Goal: Task Accomplishment & Management: Manage account settings

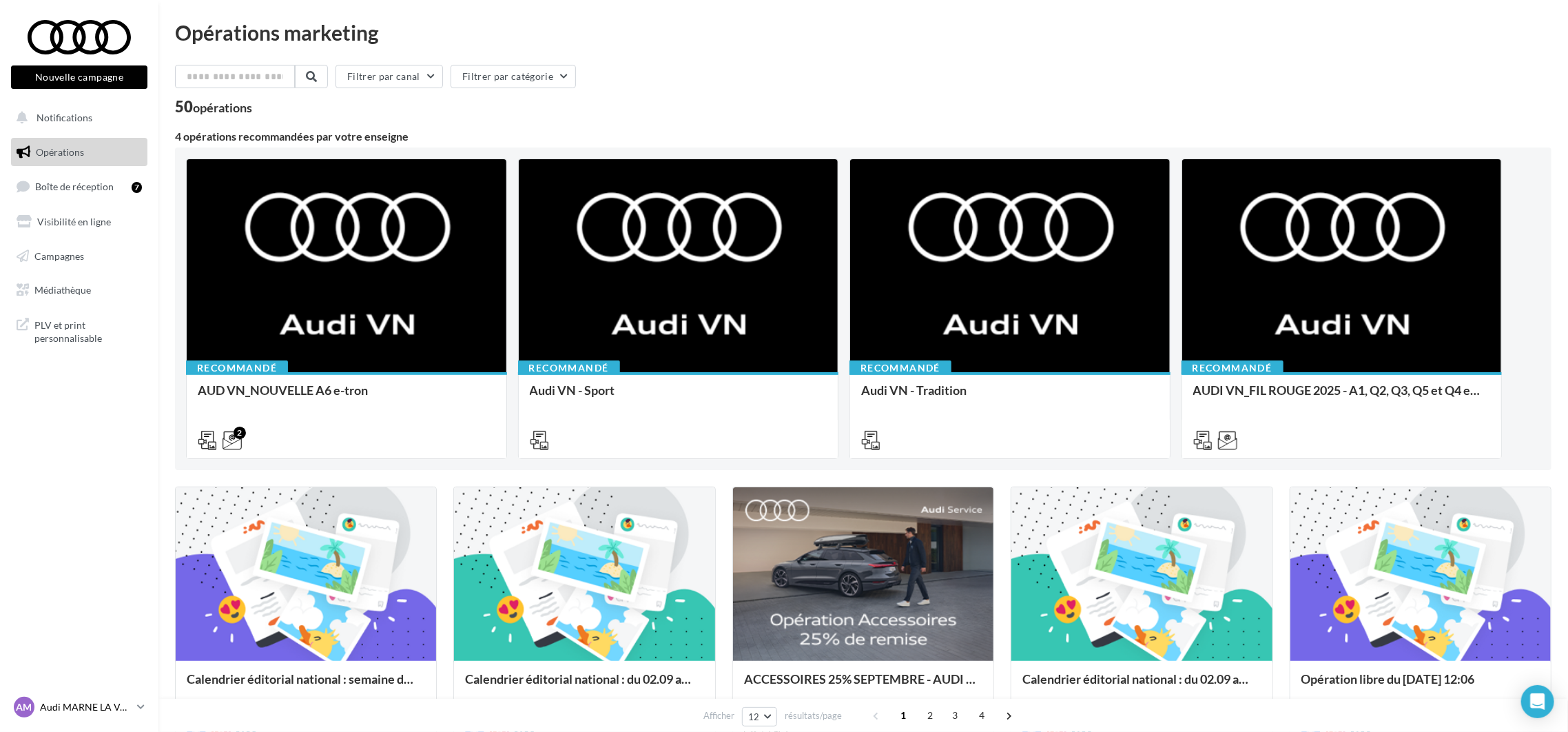
click at [109, 718] on link "AM Audi MARNE LA VALLEE audi-marn-mon" at bounding box center [79, 707] width 137 height 26
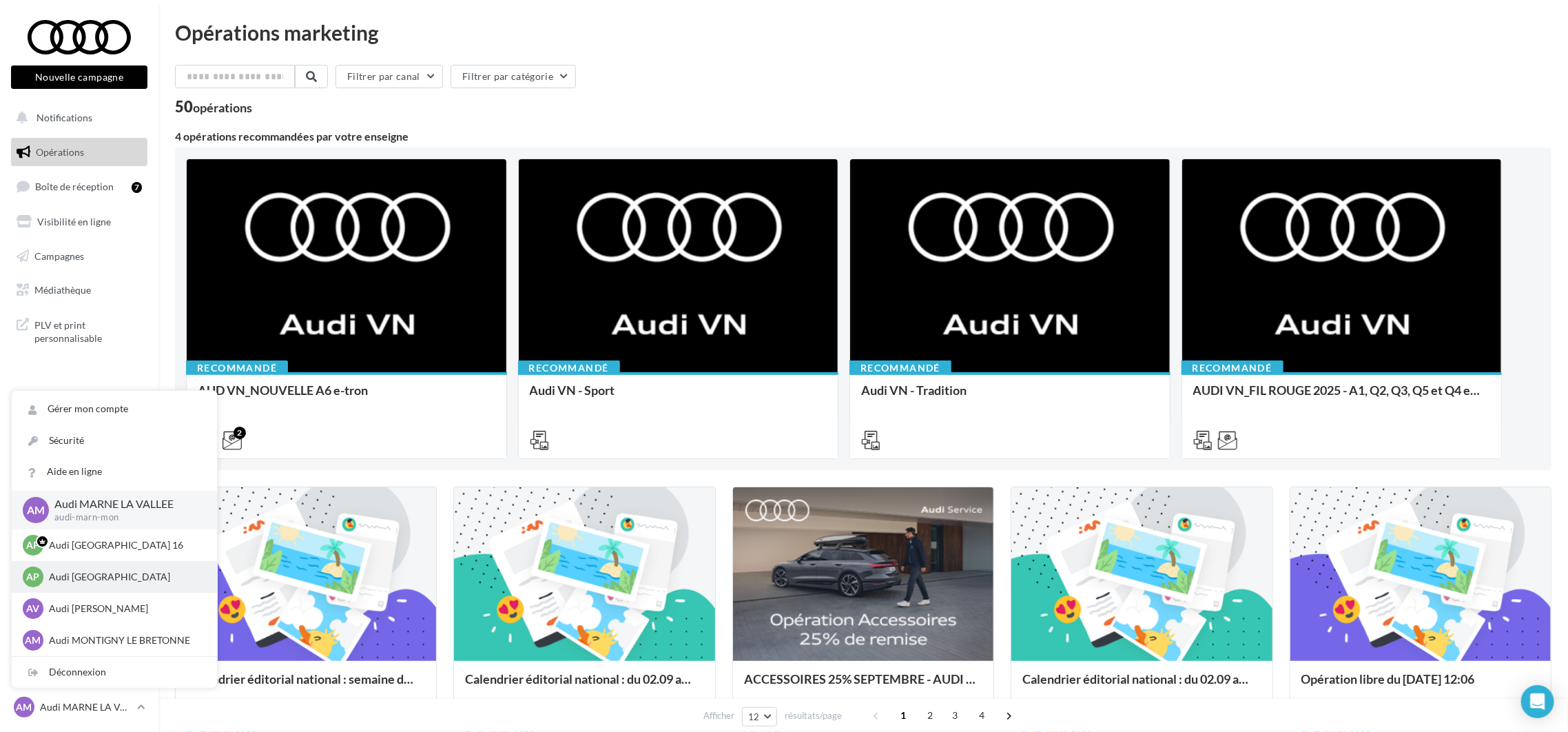
click at [100, 565] on div "AP Audi PARIS audi-75012-mon" at bounding box center [114, 577] width 206 height 32
click at [100, 570] on p "Audi [GEOGRAPHIC_DATA]" at bounding box center [124, 576] width 152 height 14
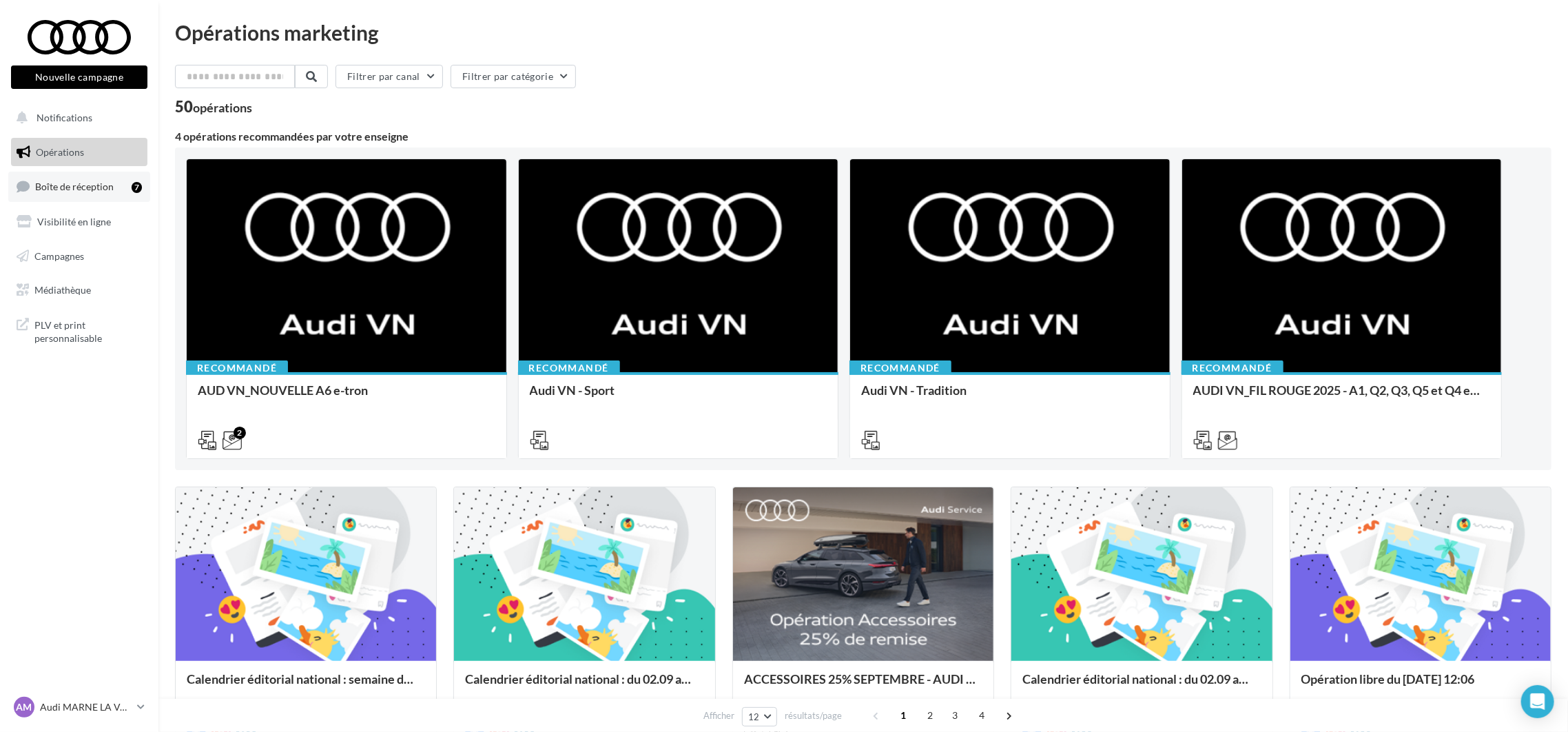
click at [72, 191] on span "Boîte de réception" at bounding box center [74, 186] width 78 height 12
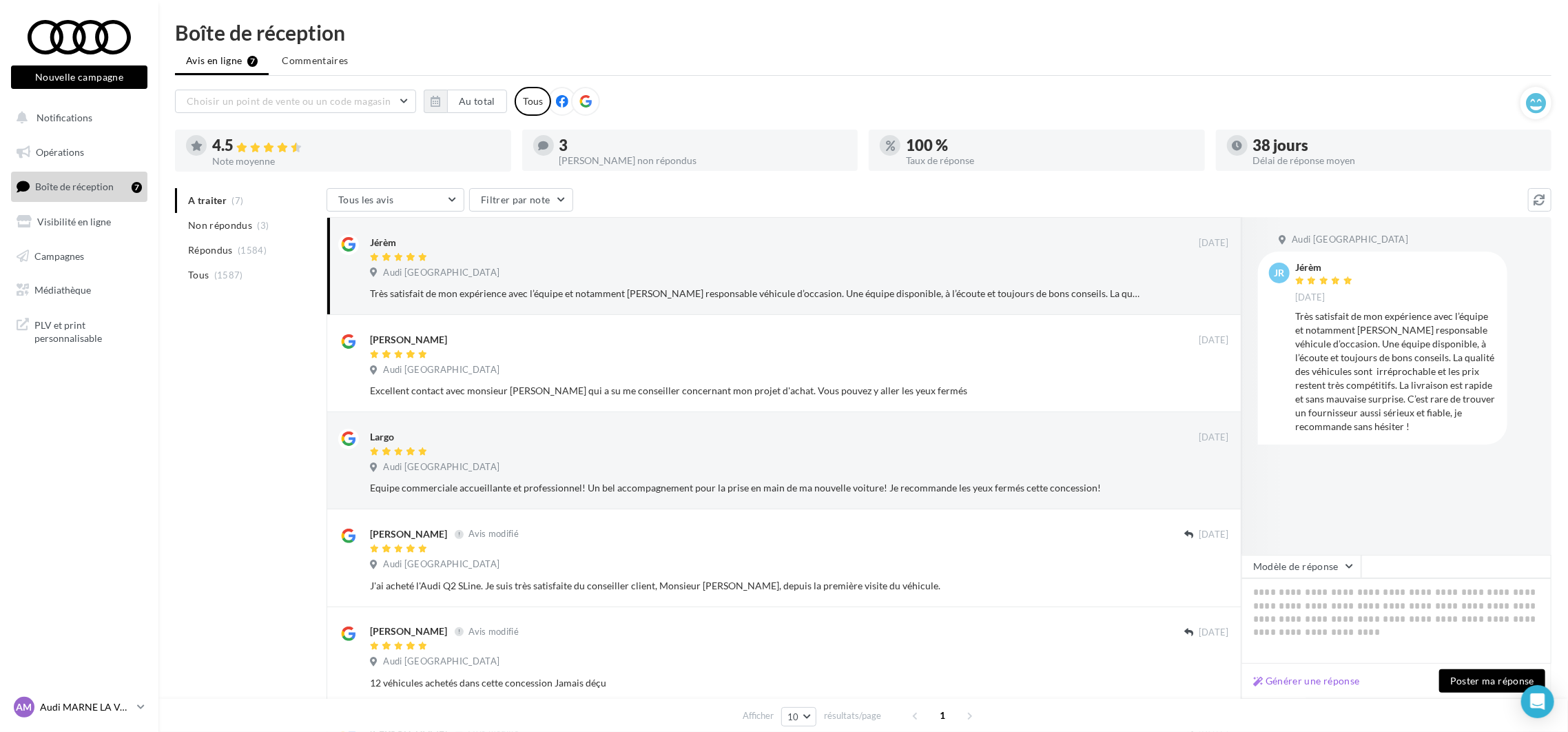
click at [87, 708] on p "Audi MARNE LA VALLEE" at bounding box center [86, 707] width 92 height 14
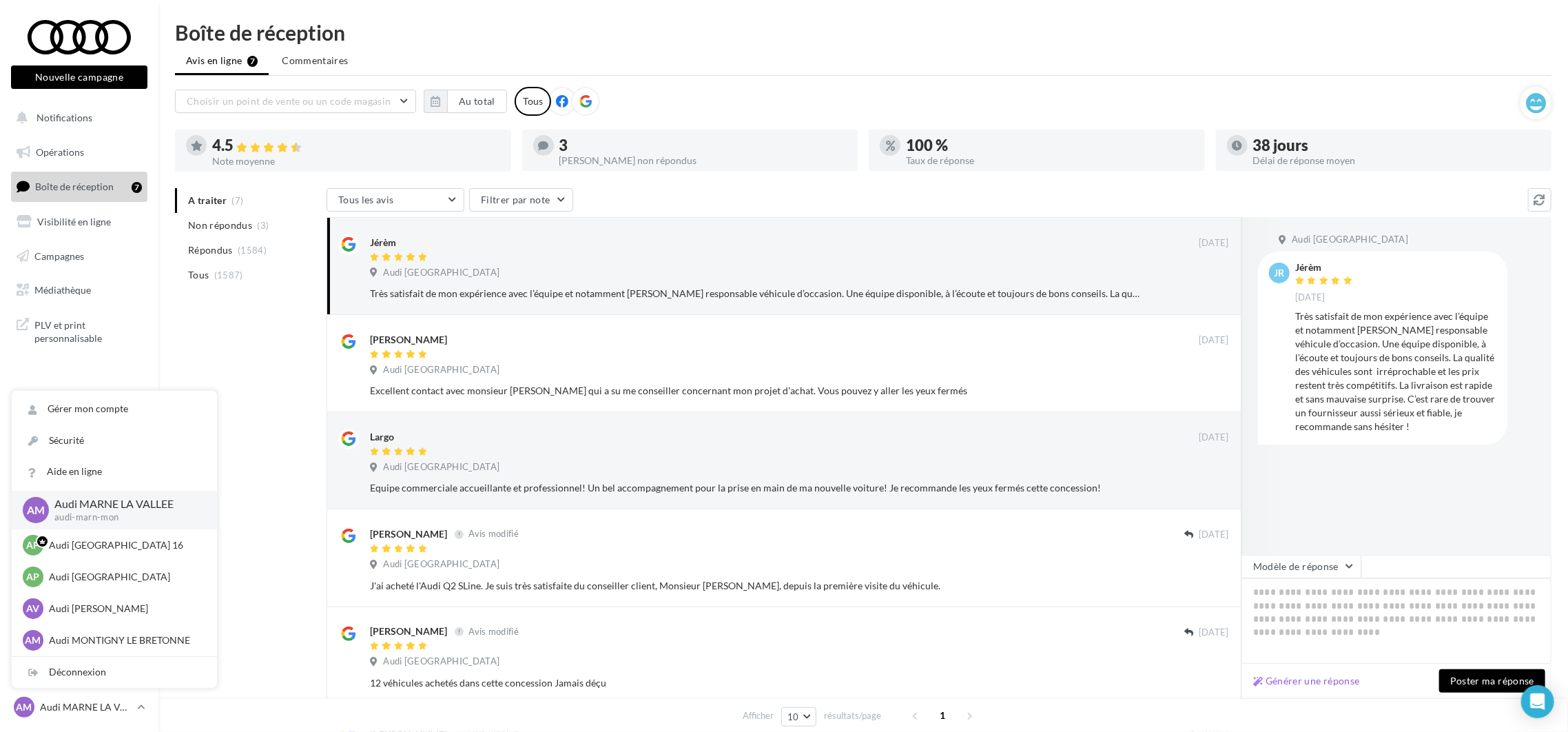
click at [259, 350] on div "A traiter (7) Non répondus (3) Répondus (1584) Tous (1587) Tous les avis Tous l…" at bounding box center [863, 563] width 1377 height 749
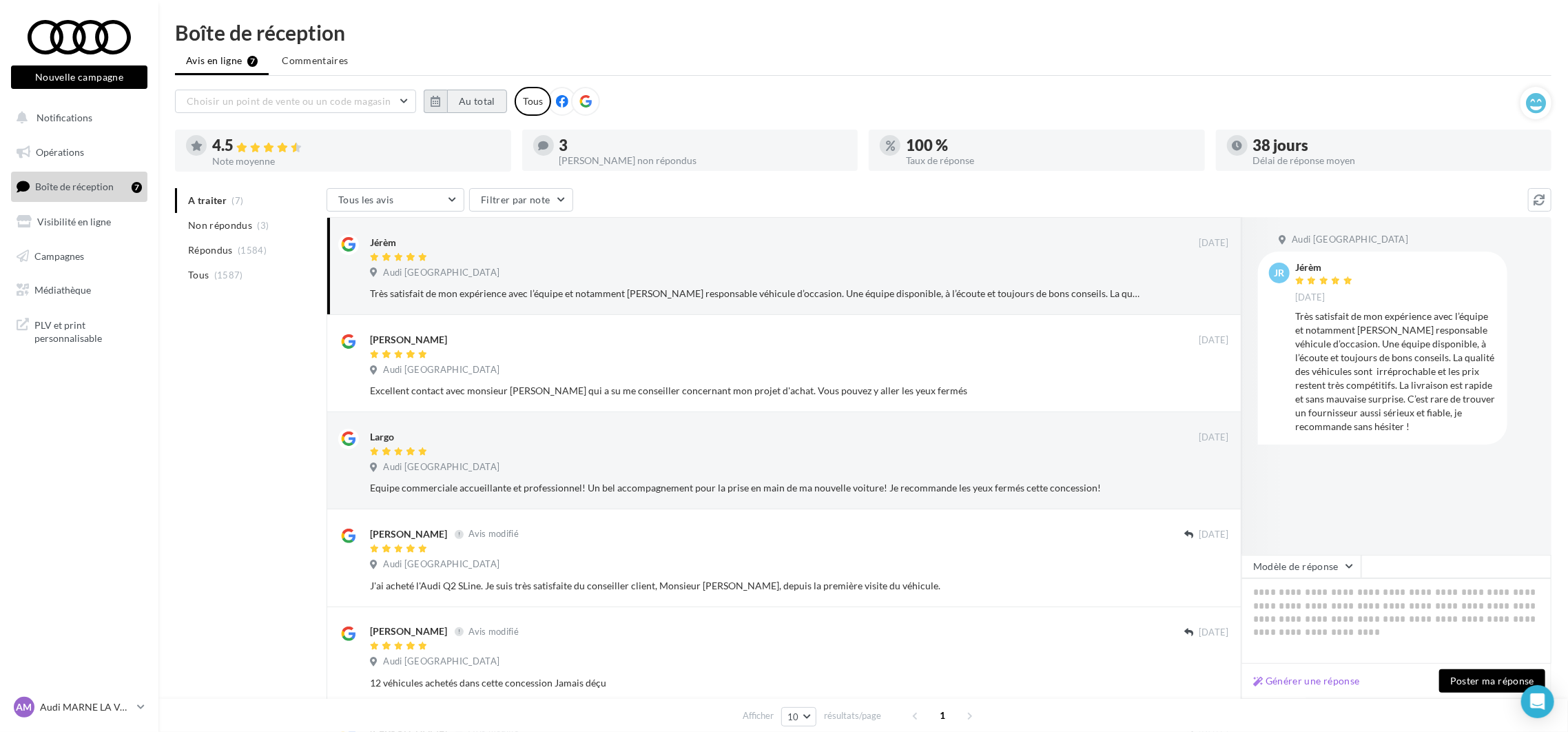
click at [454, 105] on button "Au total" at bounding box center [477, 101] width 60 height 23
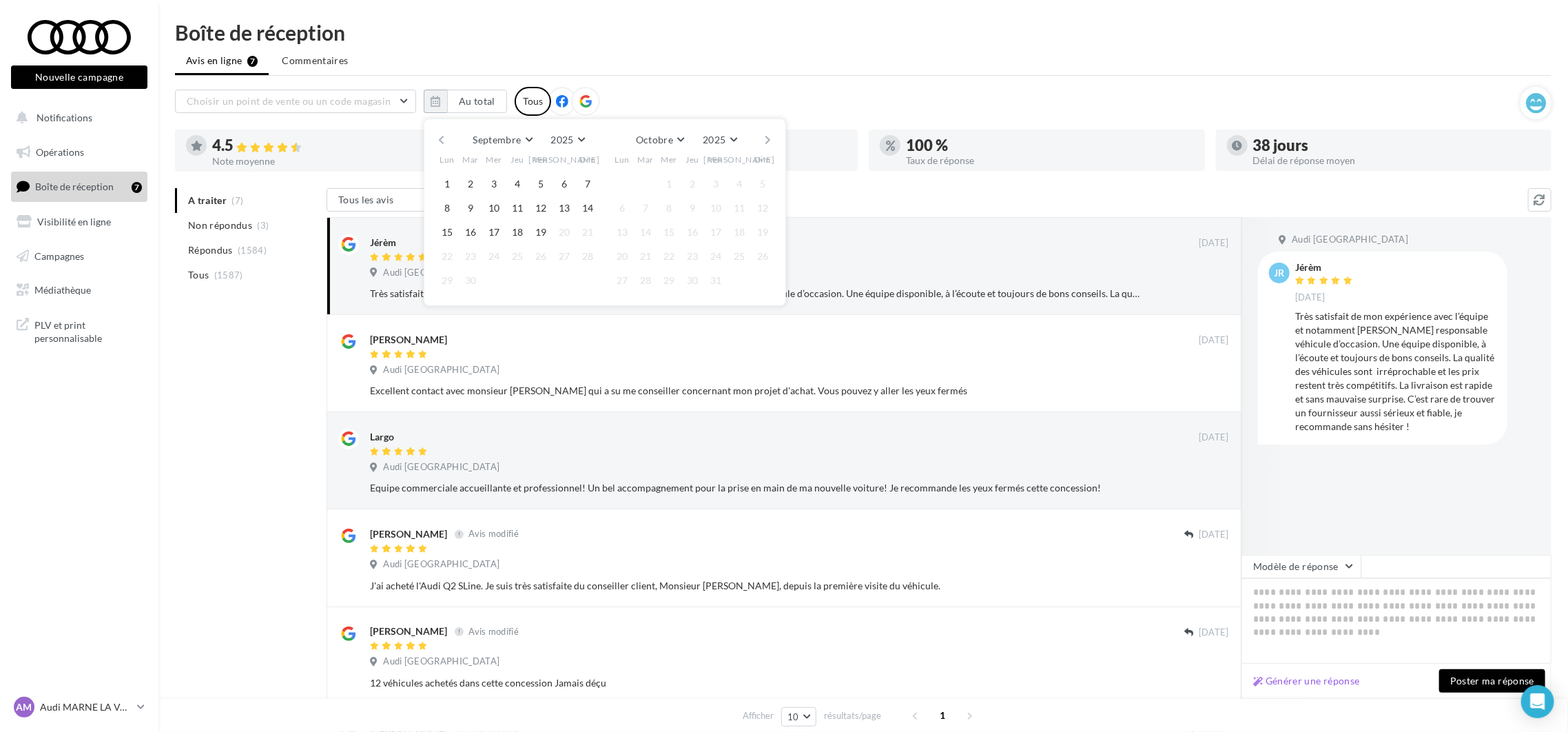
click at [432, 142] on div "Septembre Janvier Février Mars Avril Mai Juin Juillet Août Septembre Octobre No…" at bounding box center [605, 212] width 363 height 188
click at [446, 142] on button "button" at bounding box center [441, 140] width 12 height 20
click at [437, 140] on button "button" at bounding box center [441, 140] width 12 height 20
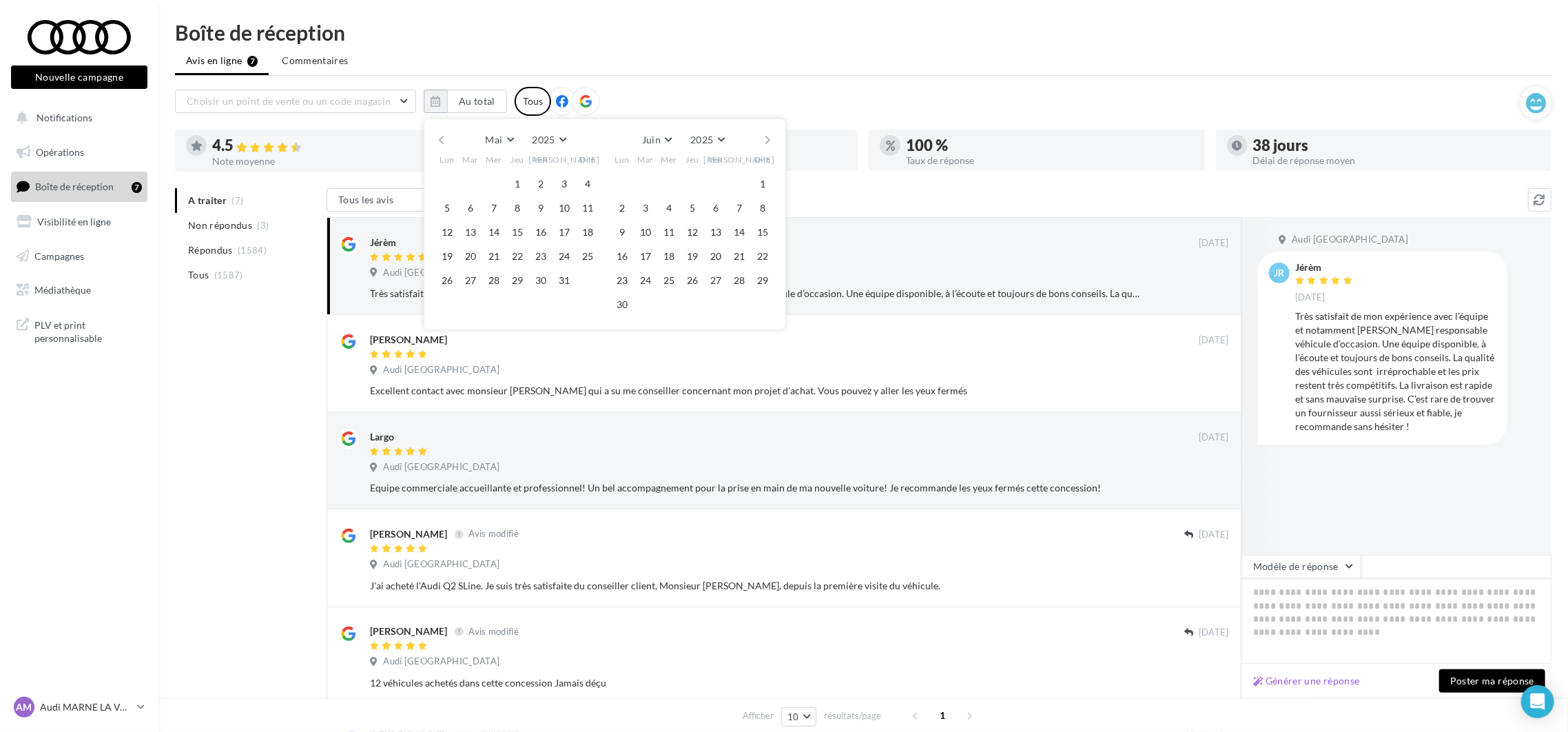
click at [439, 140] on button "button" at bounding box center [441, 140] width 12 height 20
click at [471, 183] on button "1" at bounding box center [470, 184] width 20 height 20
click at [764, 141] on button "button" at bounding box center [769, 140] width 12 height 20
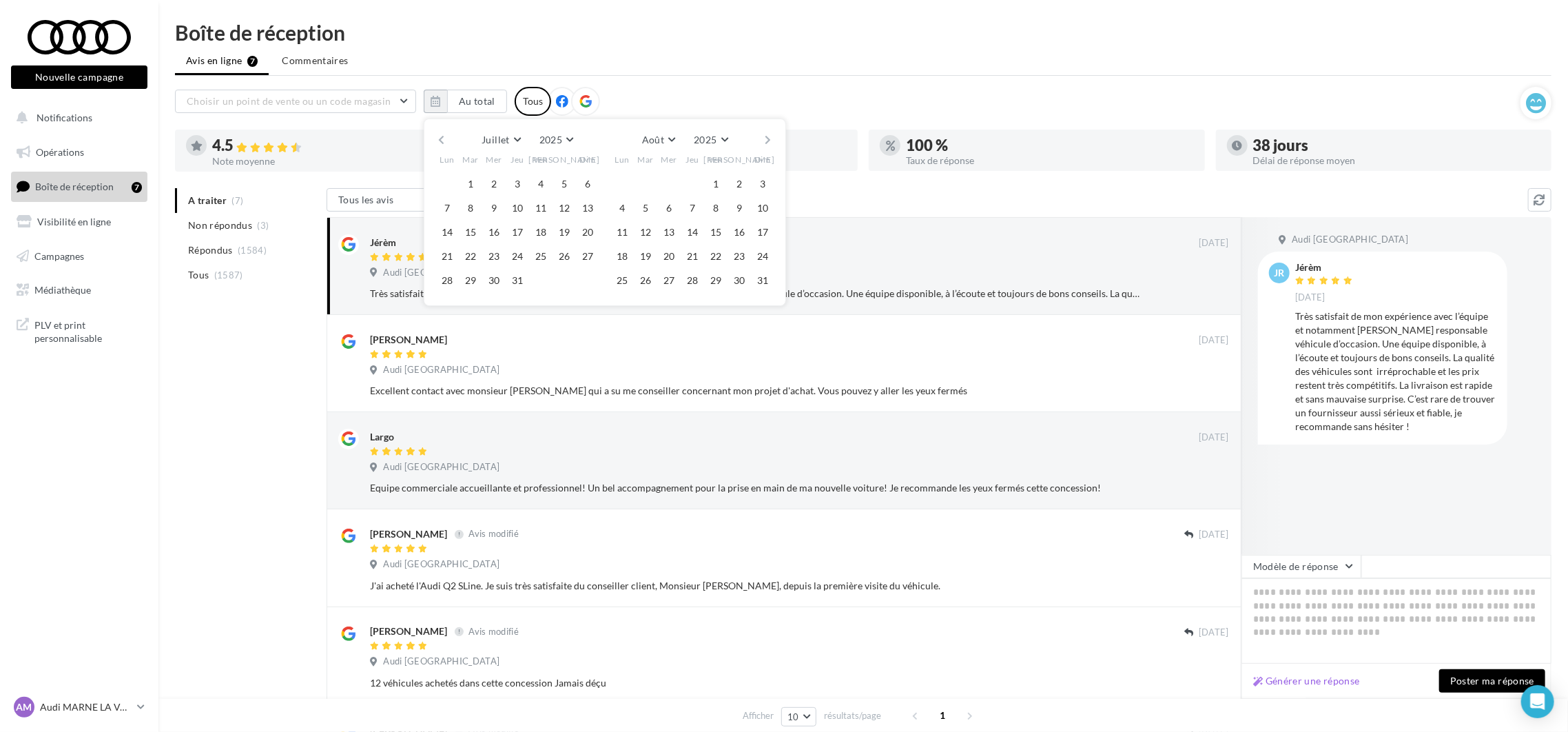
click at [764, 140] on button "button" at bounding box center [769, 140] width 12 height 20
click at [710, 233] on button "19" at bounding box center [716, 232] width 20 height 20
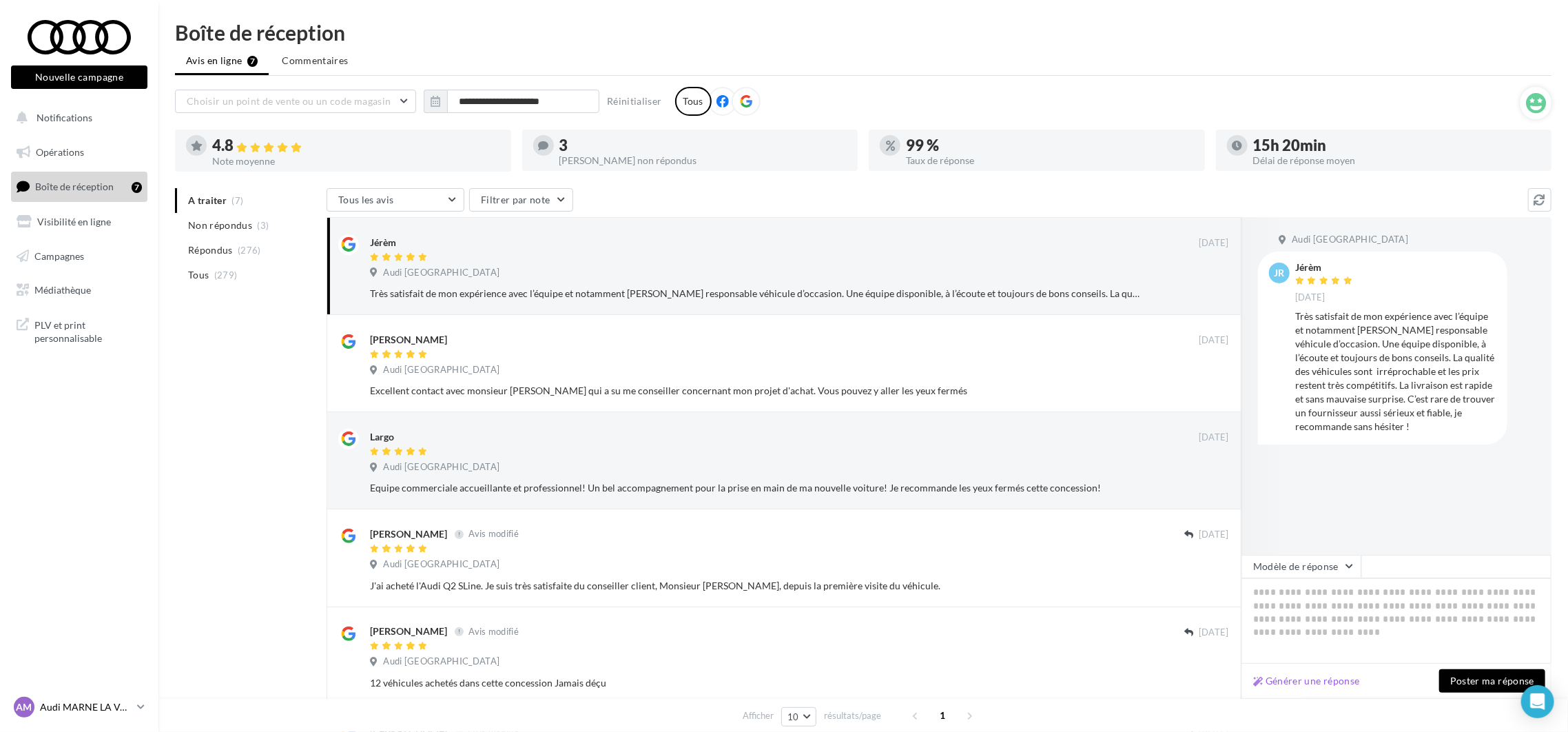
click at [126, 712] on p "Audi MARNE LA VALLEE" at bounding box center [86, 707] width 92 height 14
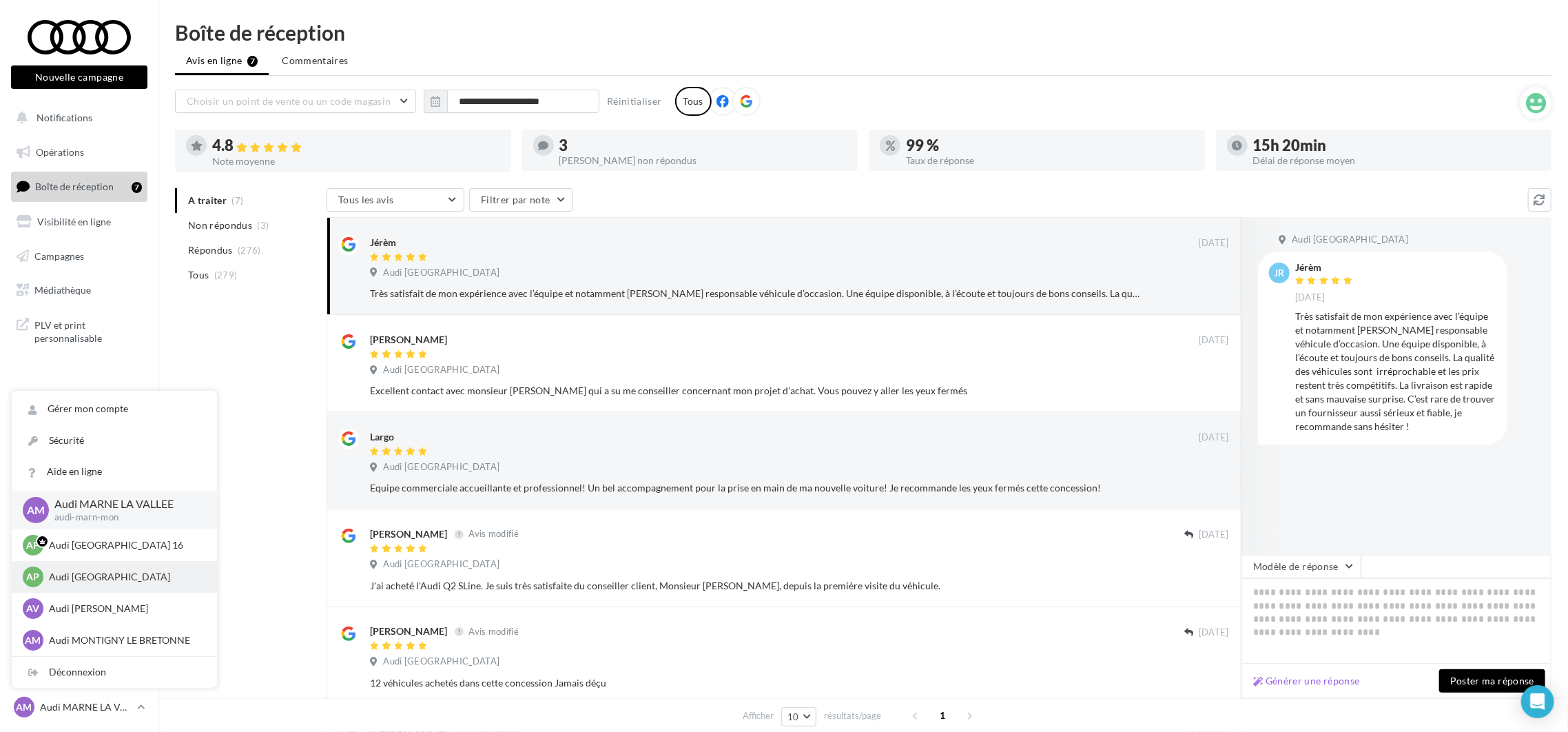
click at [132, 579] on p "Audi PARIS" at bounding box center [124, 576] width 152 height 14
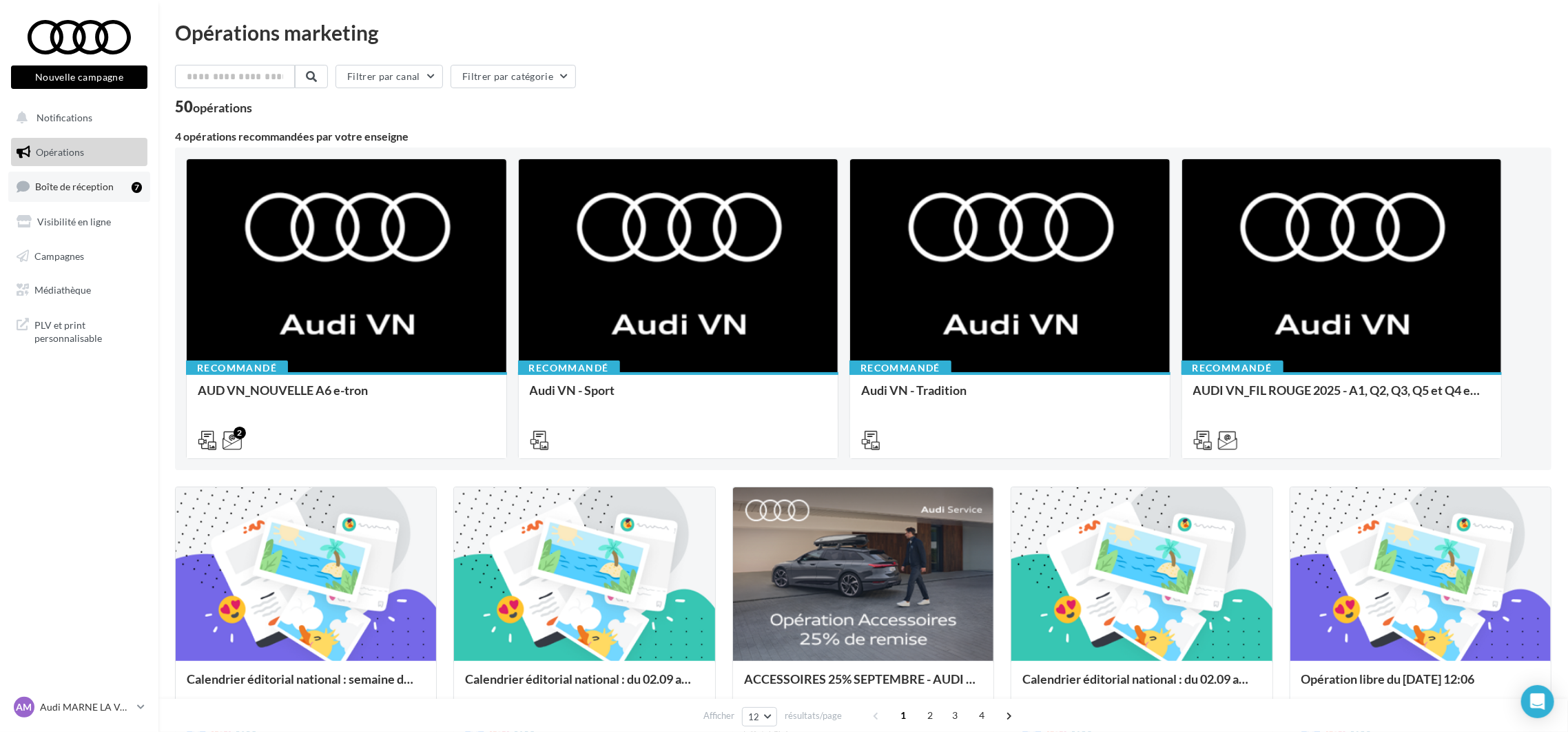
click at [77, 187] on span "Boîte de réception" at bounding box center [74, 186] width 78 height 12
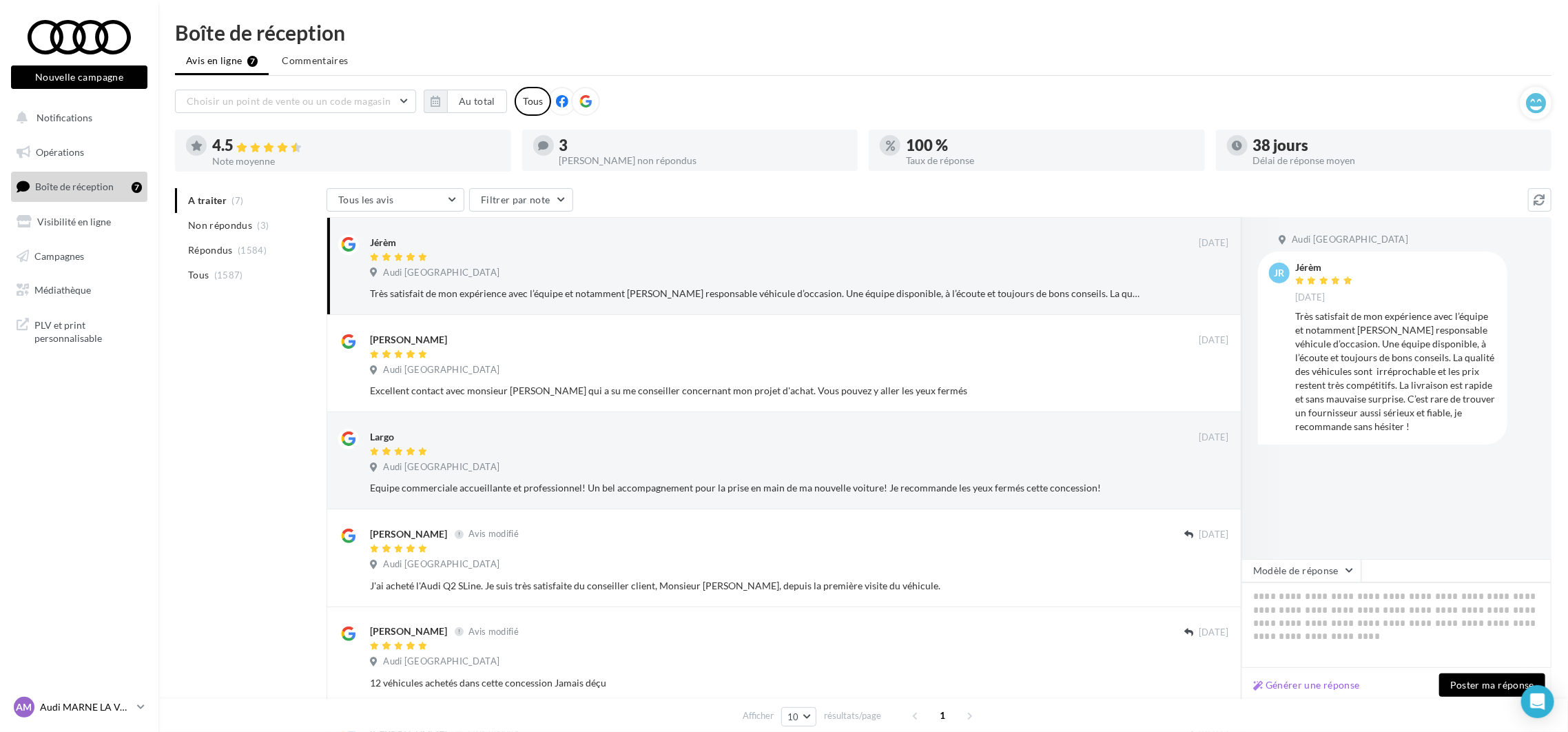
click at [126, 702] on p "Audi MARNE LA VALLEE" at bounding box center [86, 707] width 92 height 14
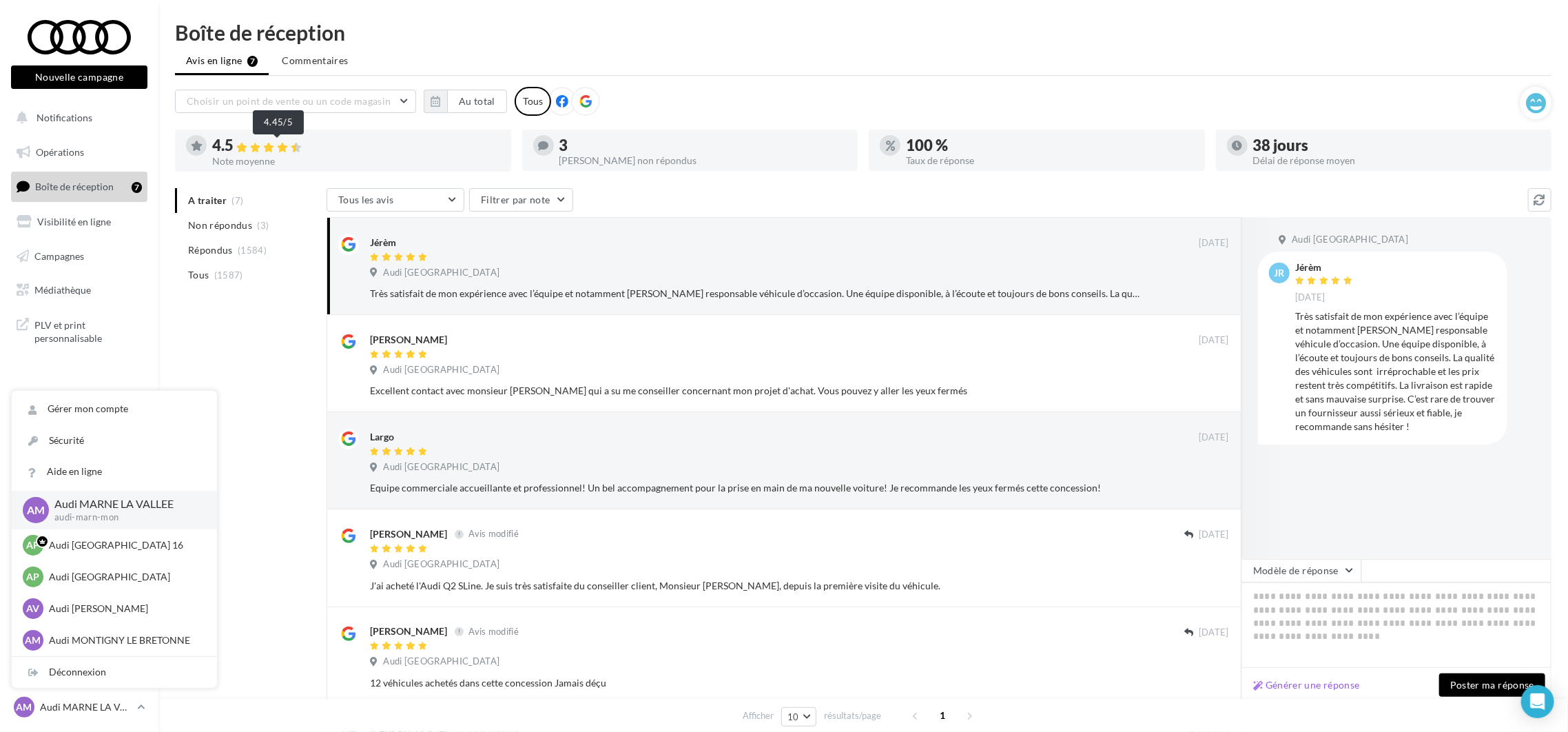
click at [249, 152] on div at bounding box center [270, 147] width 68 height 12
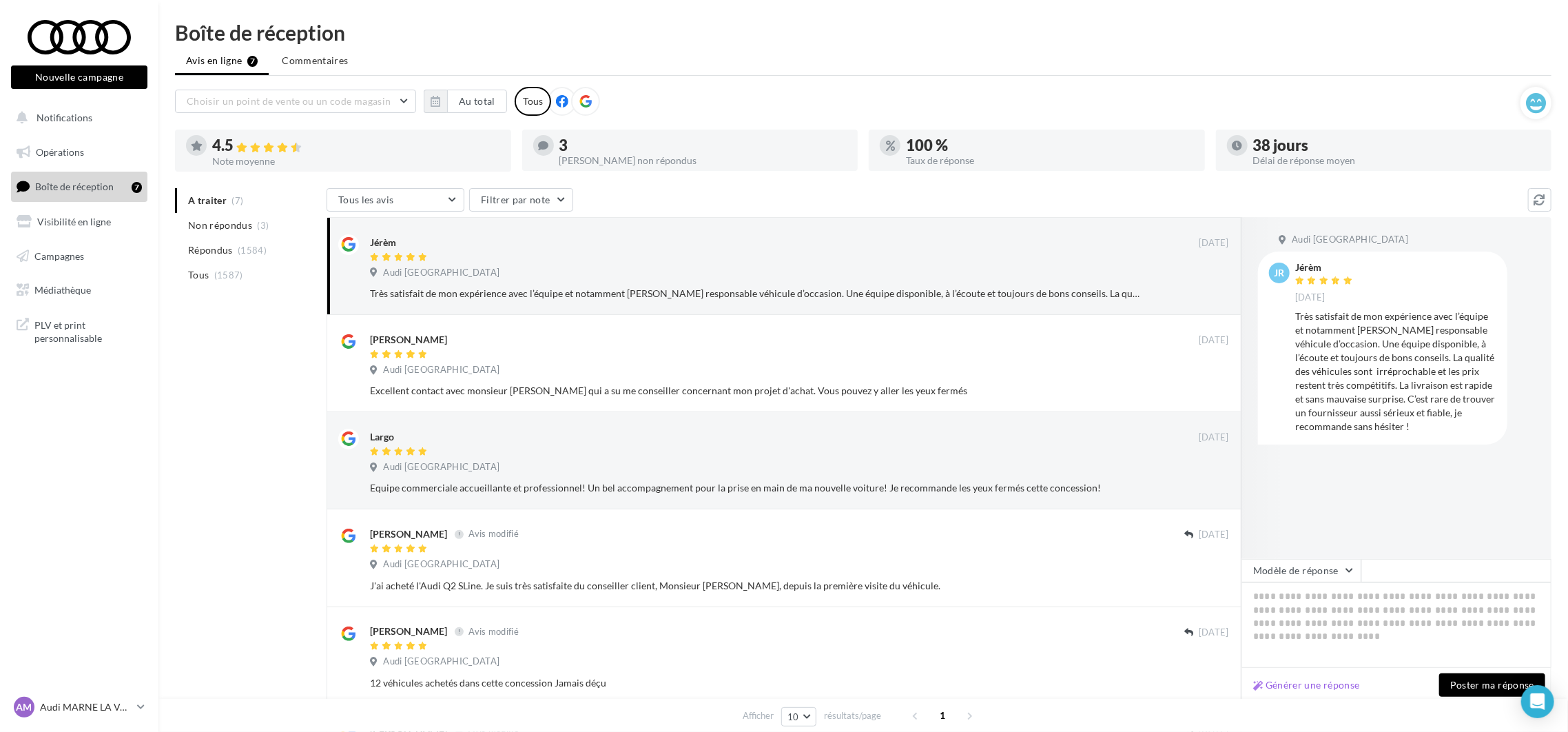
click at [261, 146] on icon at bounding box center [255, 147] width 11 height 9
click at [262, 140] on div at bounding box center [269, 146] width 71 height 14
click at [471, 100] on button "Au total" at bounding box center [477, 101] width 60 height 23
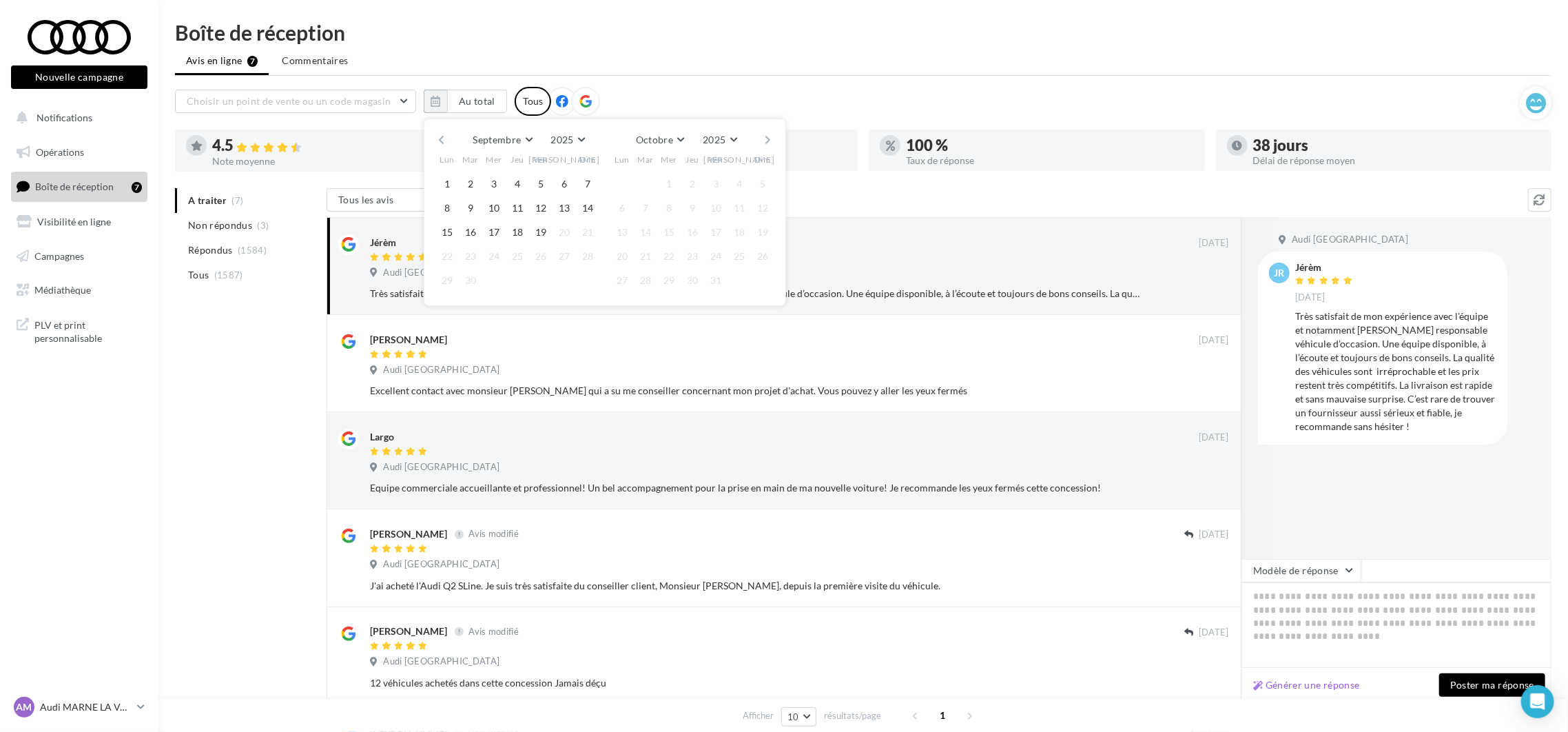
click at [445, 137] on button "button" at bounding box center [441, 140] width 12 height 20
click at [432, 139] on div "Mai Janvier Février Mars Avril Mai Juin Juillet Août Septembre Octobre Novembre…" at bounding box center [605, 224] width 363 height 212
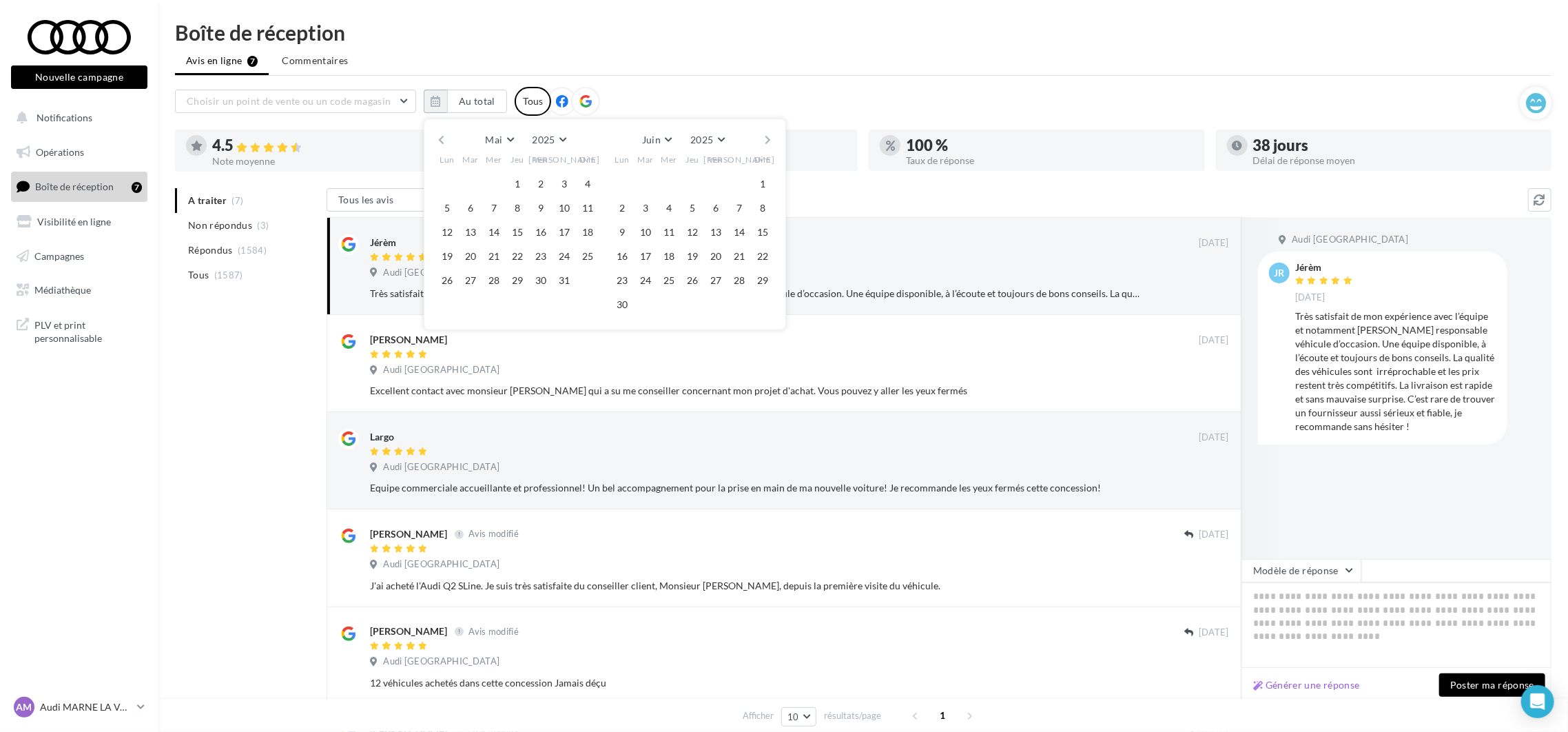
click at [441, 138] on button "button" at bounding box center [441, 140] width 12 height 20
click at [644, 180] on button "1" at bounding box center [645, 184] width 20 height 20
click at [767, 140] on button "button" at bounding box center [769, 140] width 12 height 20
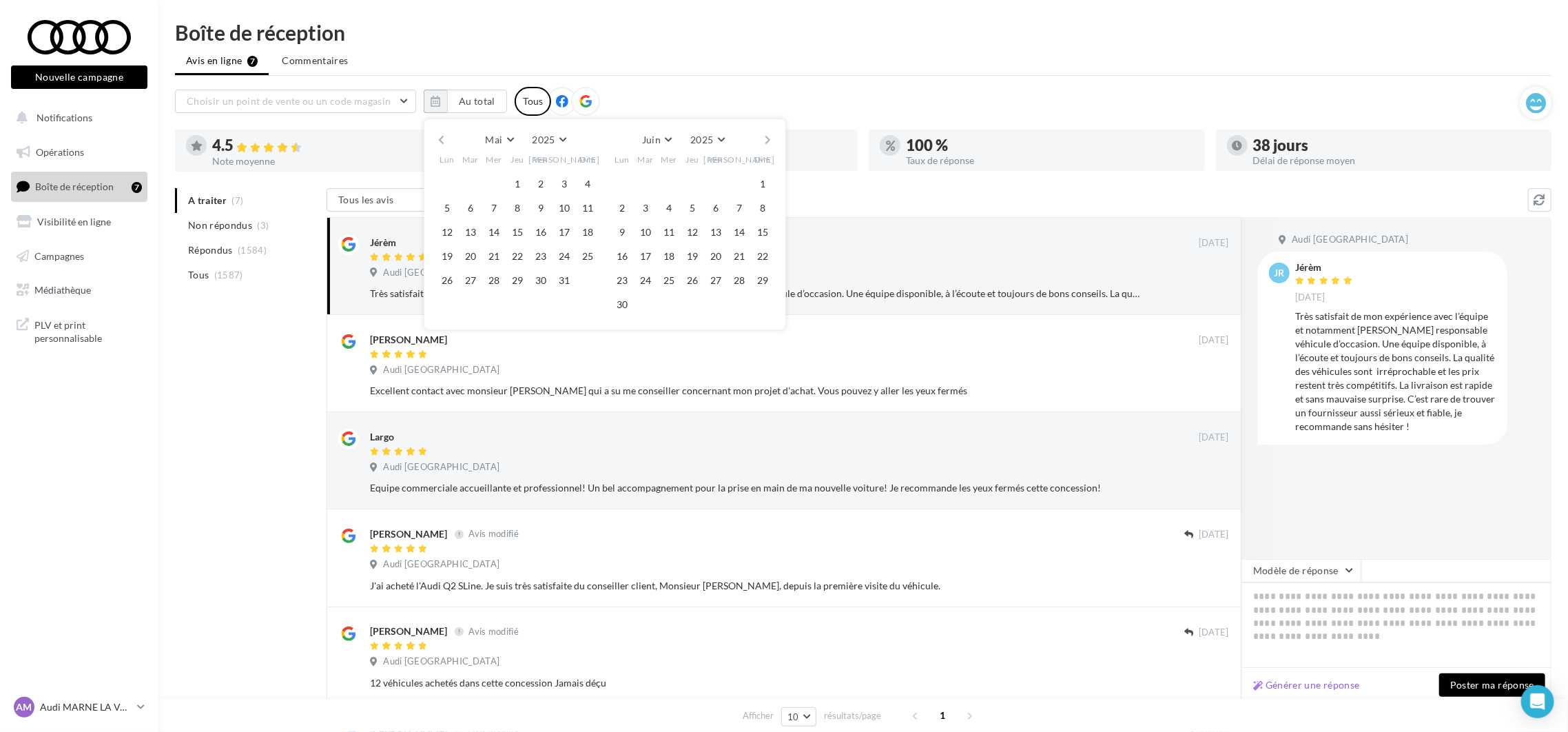
click at [767, 140] on button "button" at bounding box center [769, 140] width 12 height 20
click at [765, 139] on button "button" at bounding box center [769, 140] width 12 height 20
click at [713, 236] on button "19" at bounding box center [716, 232] width 20 height 20
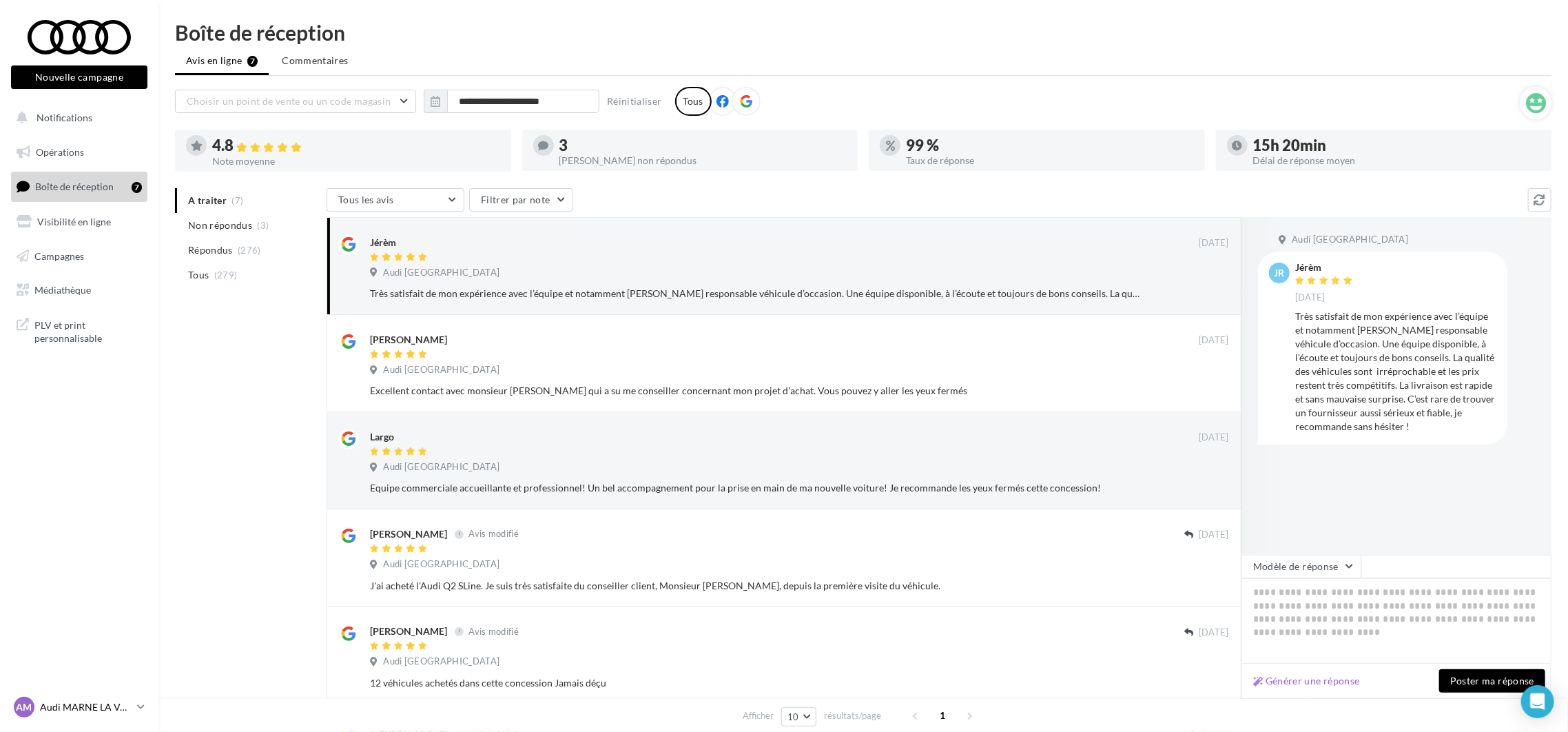
click at [114, 712] on p "Audi MARNE LA VALLEE" at bounding box center [86, 707] width 92 height 14
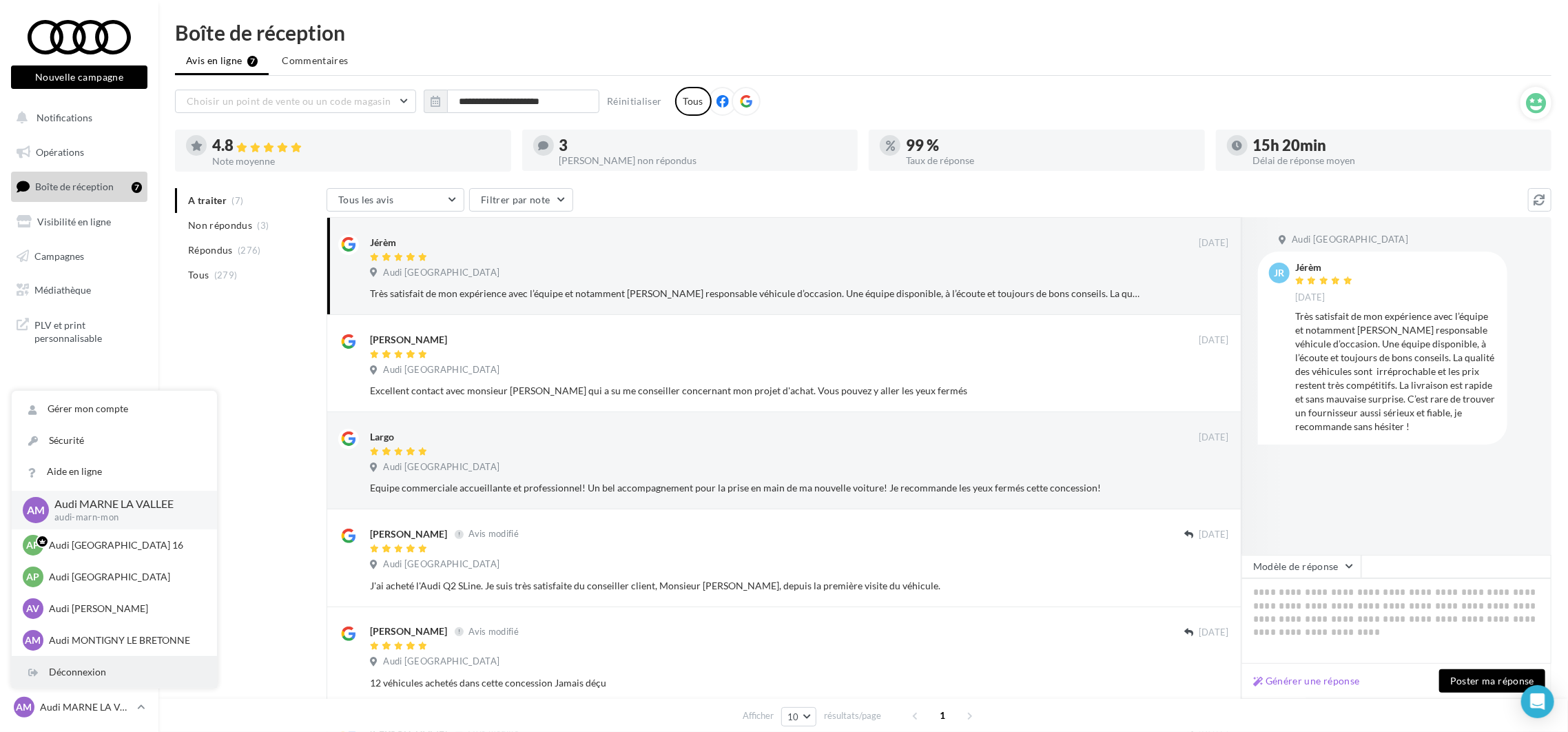
click at [88, 682] on div "Déconnexion" at bounding box center [114, 672] width 206 height 31
